Goal: Information Seeking & Learning: Learn about a topic

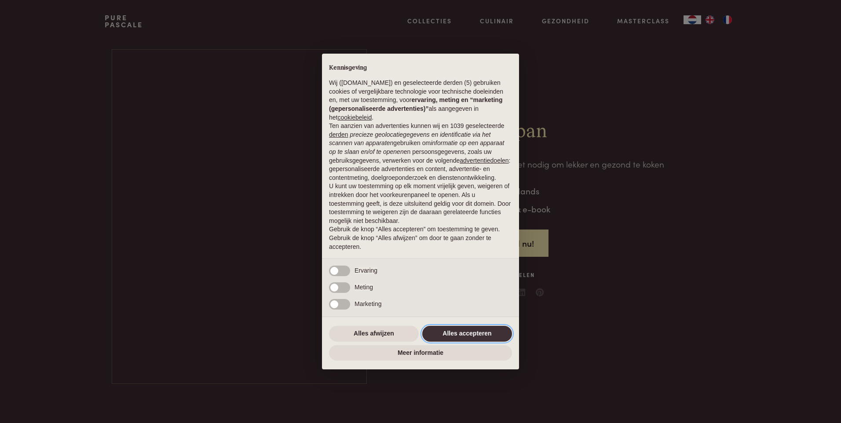
click at [467, 333] on button "Alles accepteren" at bounding box center [467, 334] width 90 height 16
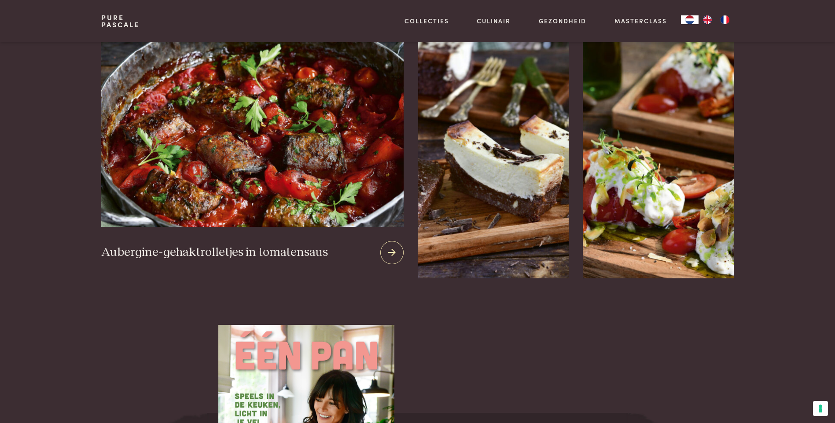
scroll to position [1144, 0]
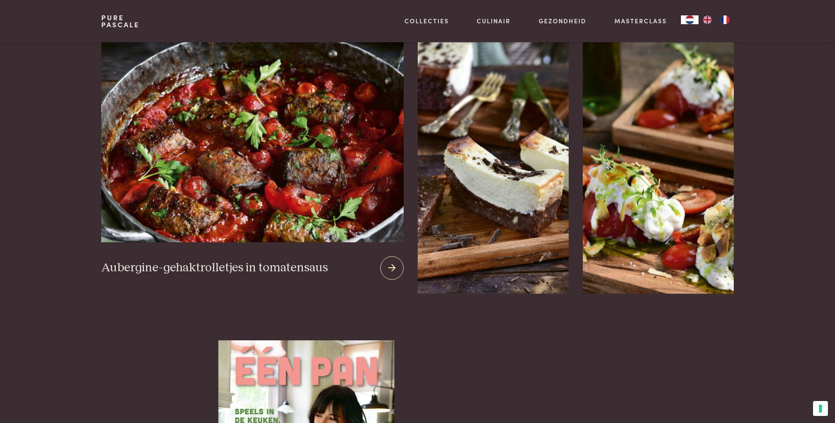
click at [240, 158] on img at bounding box center [252, 136] width 302 height 213
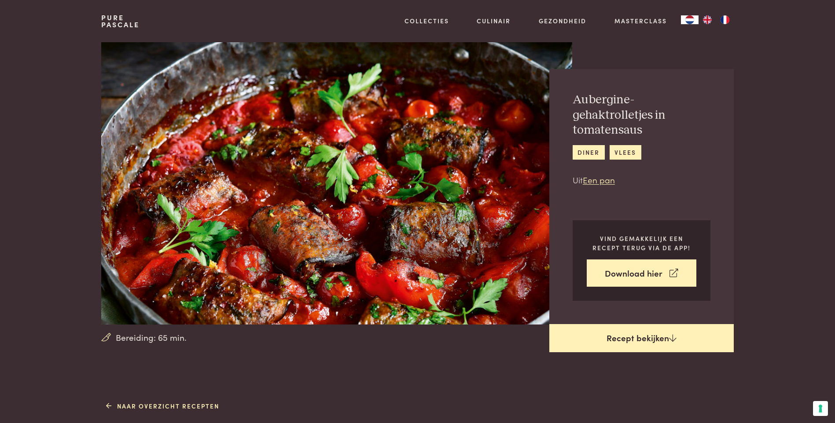
click at [642, 335] on link "Recept bekijken" at bounding box center [641, 338] width 184 height 28
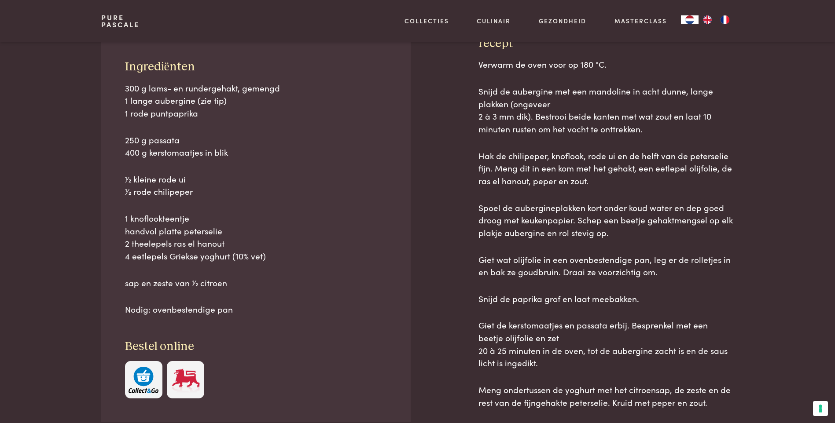
scroll to position [399, 0]
